Goal: Transaction & Acquisition: Book appointment/travel/reservation

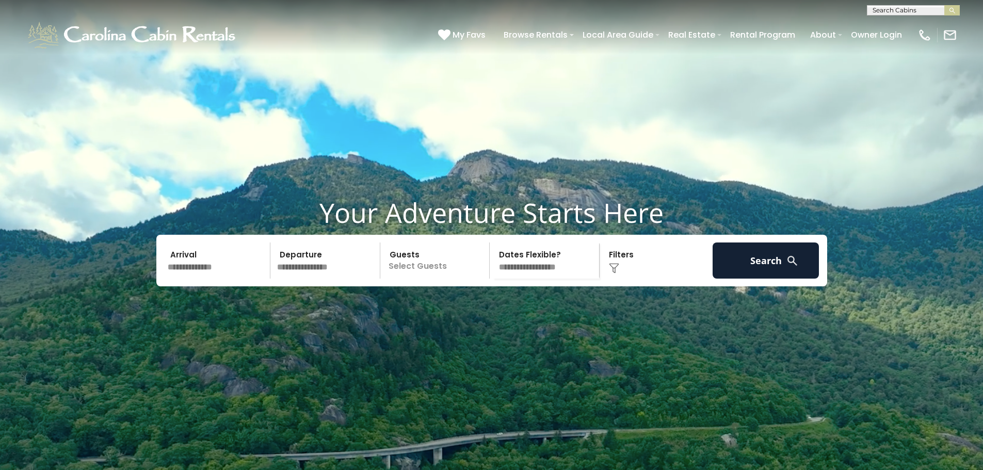
click at [223, 275] on input "text" at bounding box center [217, 260] width 107 height 36
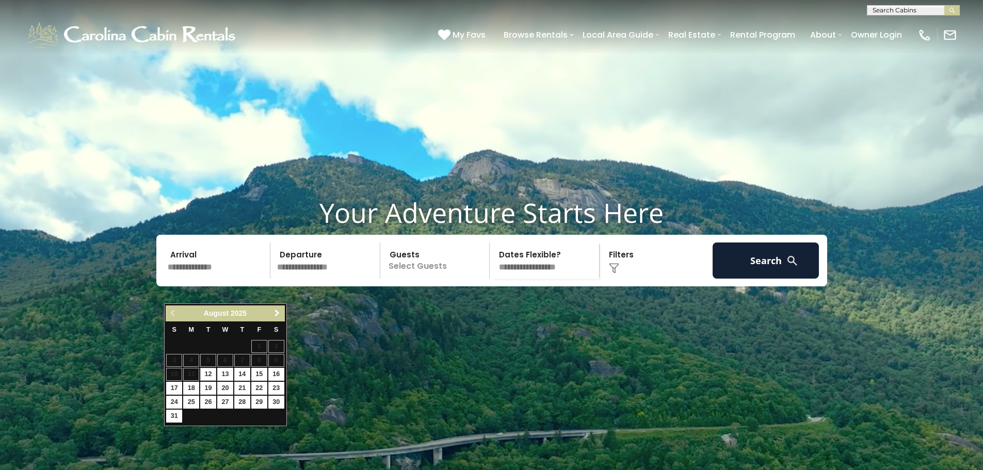
click at [277, 310] on span "Next" at bounding box center [277, 313] width 8 height 8
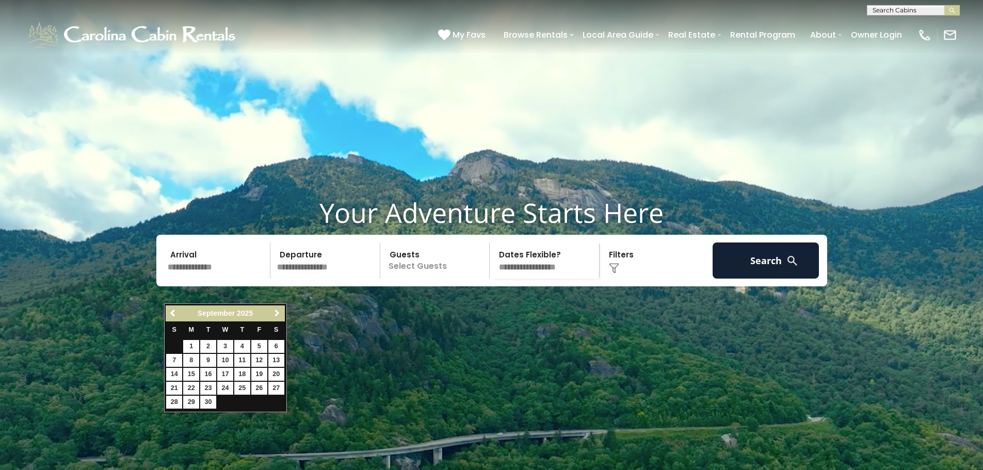
click at [277, 310] on span "Next" at bounding box center [277, 313] width 8 height 8
click at [225, 402] on link "26" at bounding box center [225, 402] width 16 height 13
type input "********"
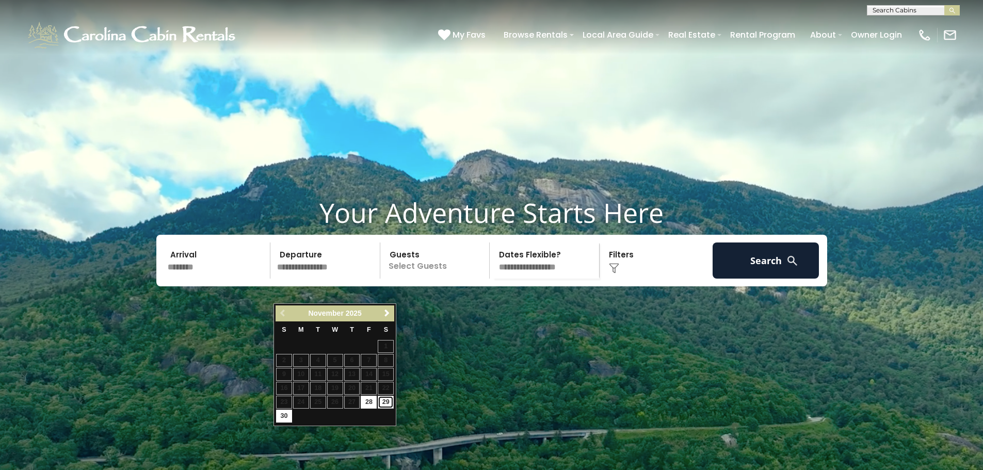
click at [382, 402] on link "29" at bounding box center [386, 402] width 16 height 13
type input "********"
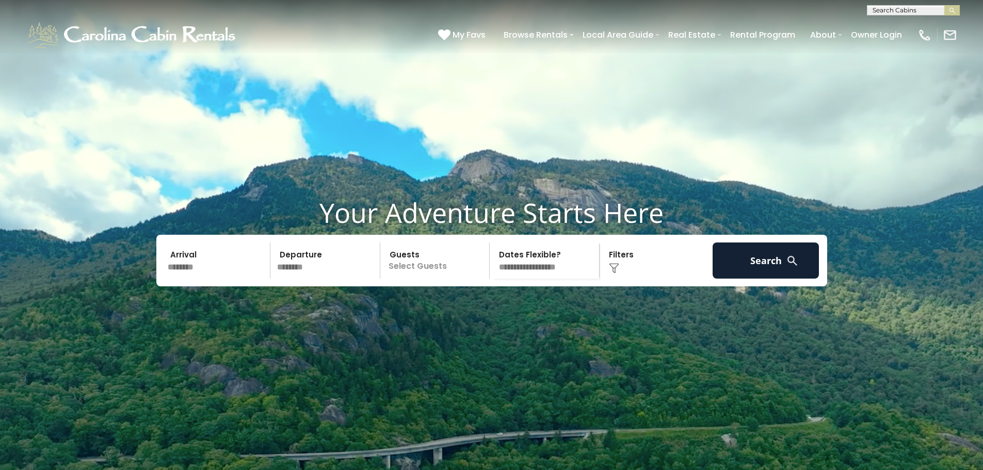
click at [417, 279] on p "Select Guests" at bounding box center [436, 260] width 106 height 36
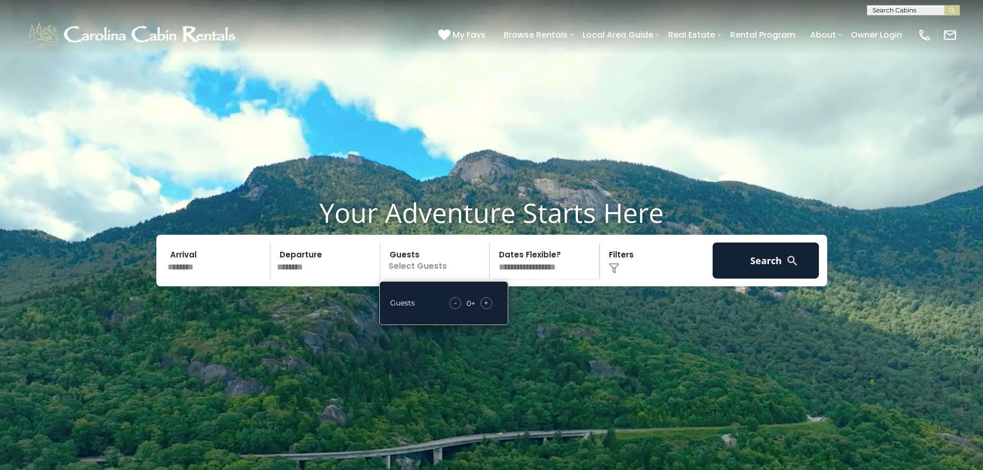
click at [489, 309] on div "+" at bounding box center [486, 303] width 12 height 12
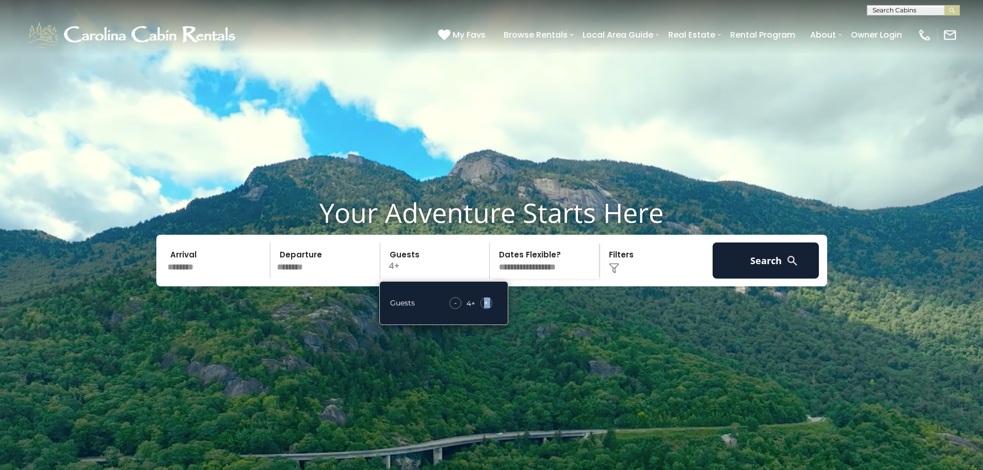
click at [489, 309] on div "+" at bounding box center [486, 303] width 12 height 12
click at [613, 273] on img at bounding box center [614, 268] width 10 height 10
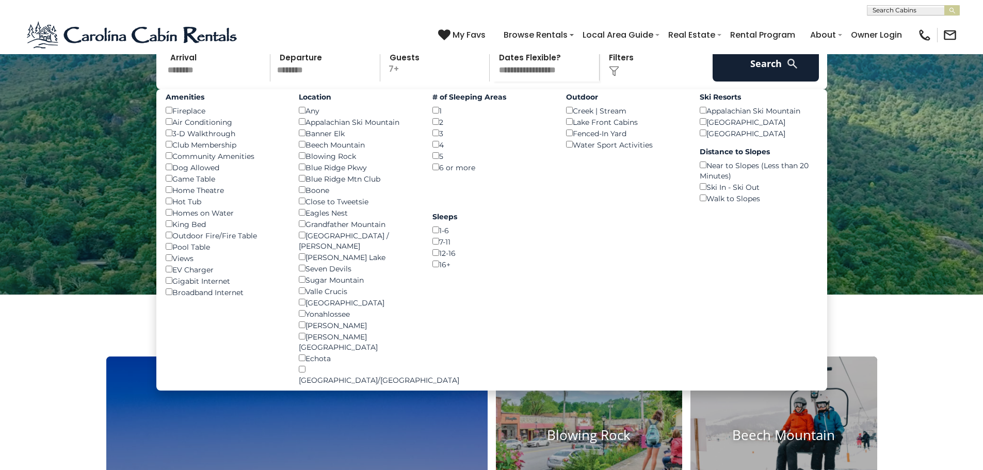
scroll to position [206, 0]
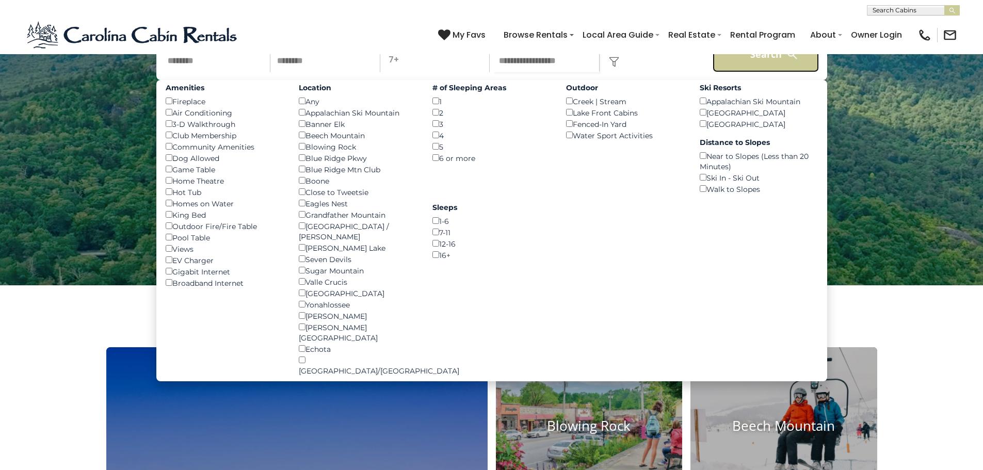
click at [761, 72] on button "Search" at bounding box center [765, 54] width 107 height 36
